Goal: Navigation & Orientation: Go to known website

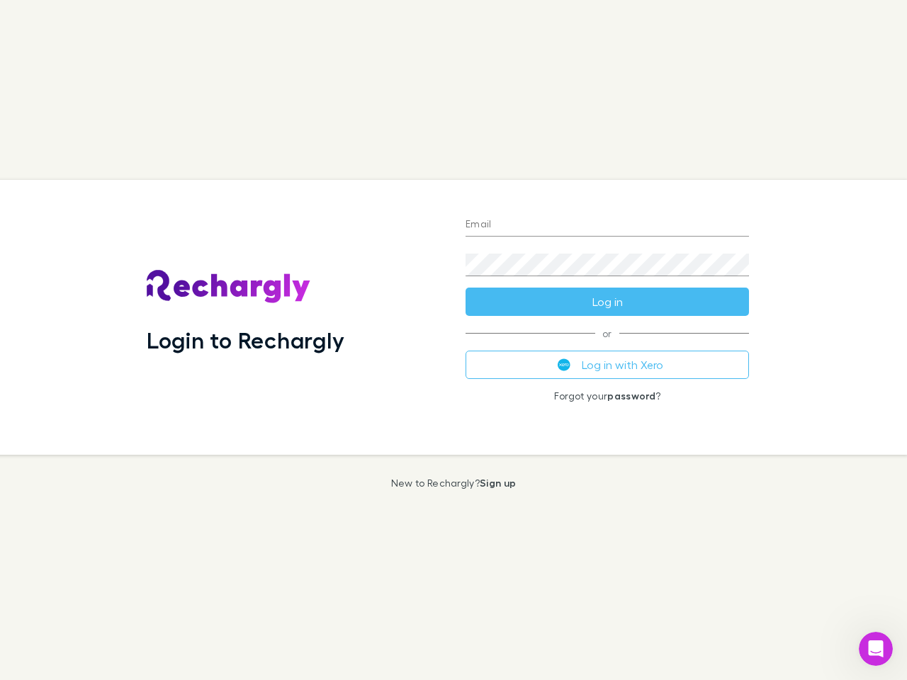
click at [454, 340] on div "Login to Rechargly" at bounding box center [294, 317] width 319 height 275
click at [607, 225] on input "Email" at bounding box center [607, 225] width 283 height 23
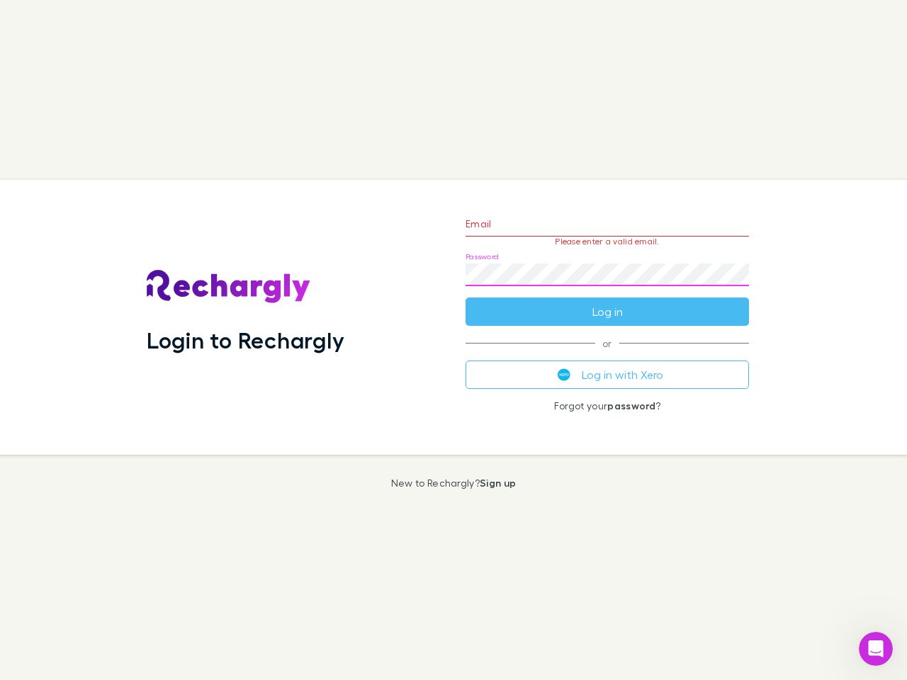
click at [607, 302] on form "Email Please enter a valid email. Password Log in" at bounding box center [607, 264] width 283 height 123
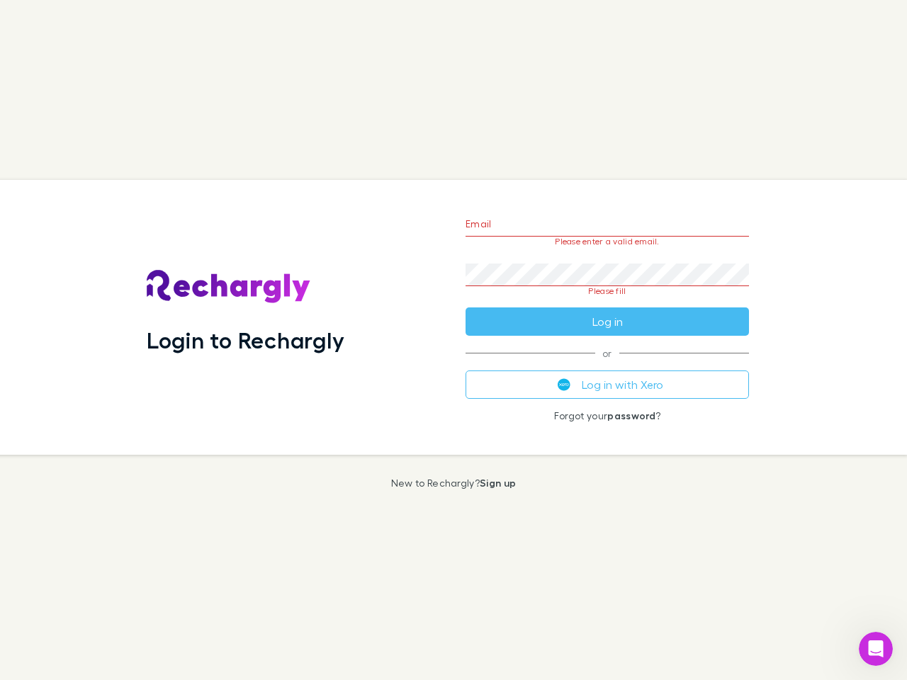
click at [607, 365] on div "Email Please enter a valid email. Password Please fill Log in or Log in with Xe…" at bounding box center [607, 317] width 306 height 275
click at [876, 649] on icon "Open Intercom Messenger" at bounding box center [876, 649] width 23 height 23
